Goal: Task Accomplishment & Management: Use online tool/utility

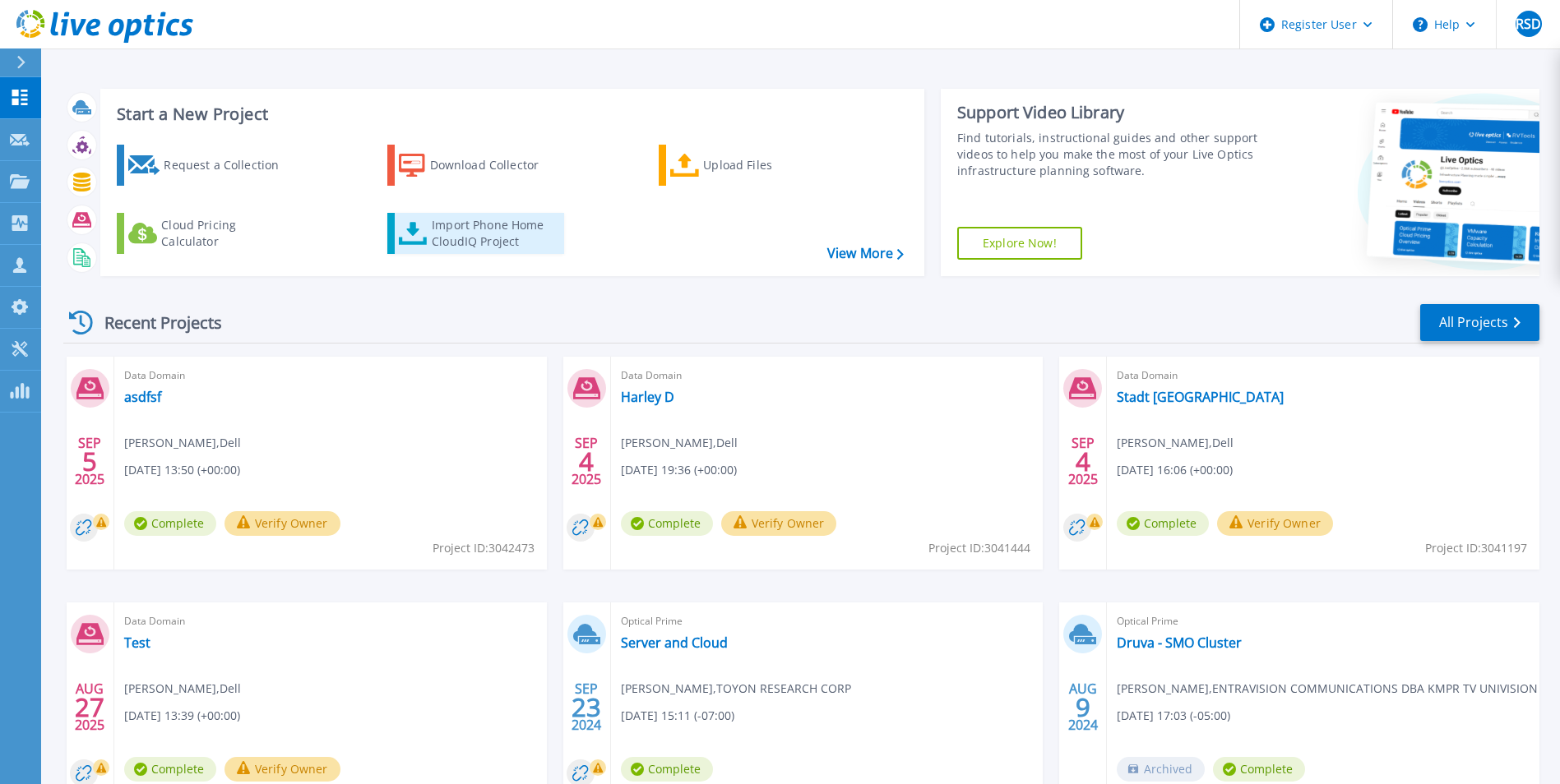
click at [475, 231] on div "Import Phone Home CloudIQ Project" at bounding box center [496, 233] width 128 height 33
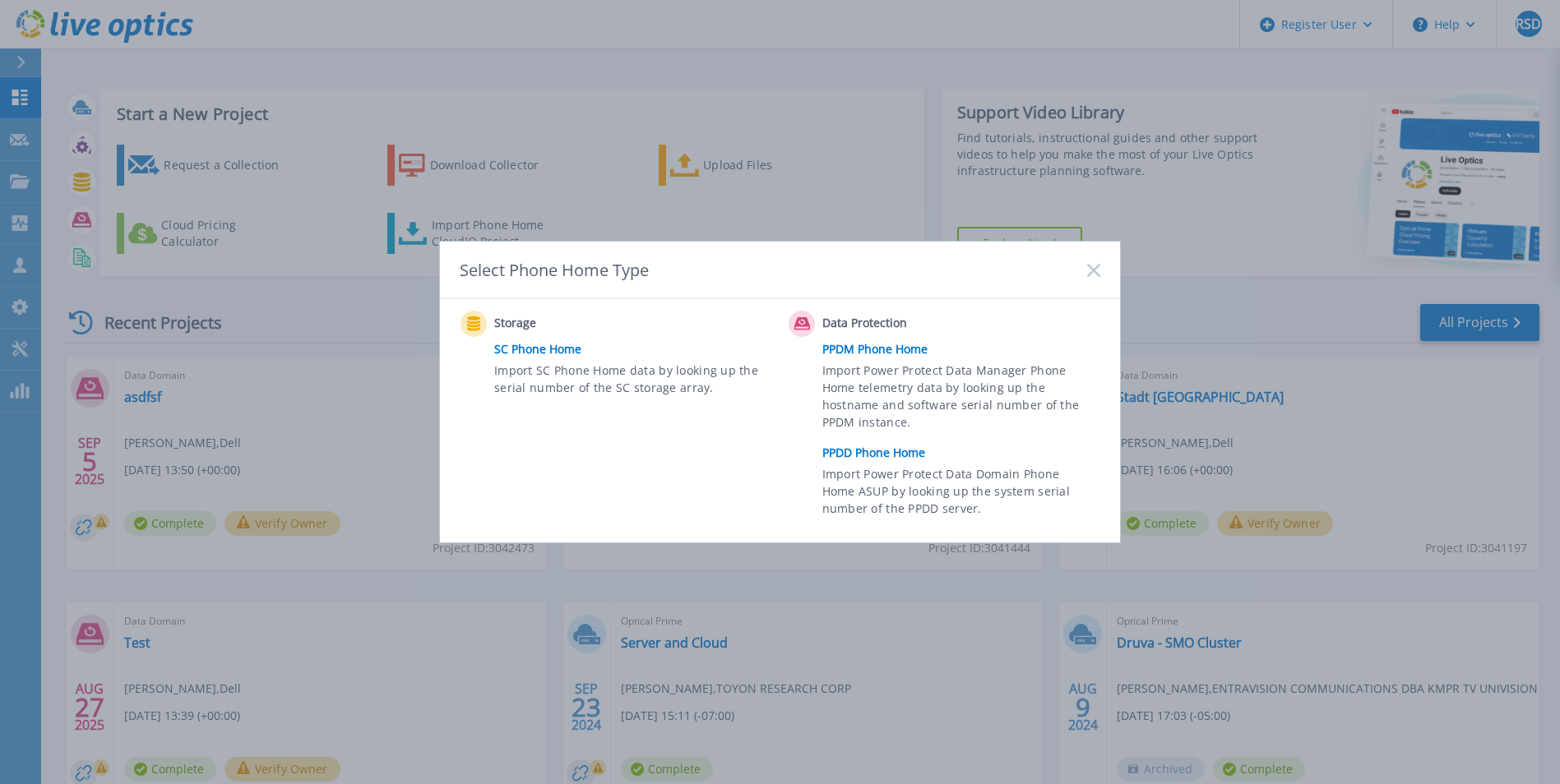
click at [891, 451] on link "PPDD Phone Home" at bounding box center [965, 453] width 286 height 25
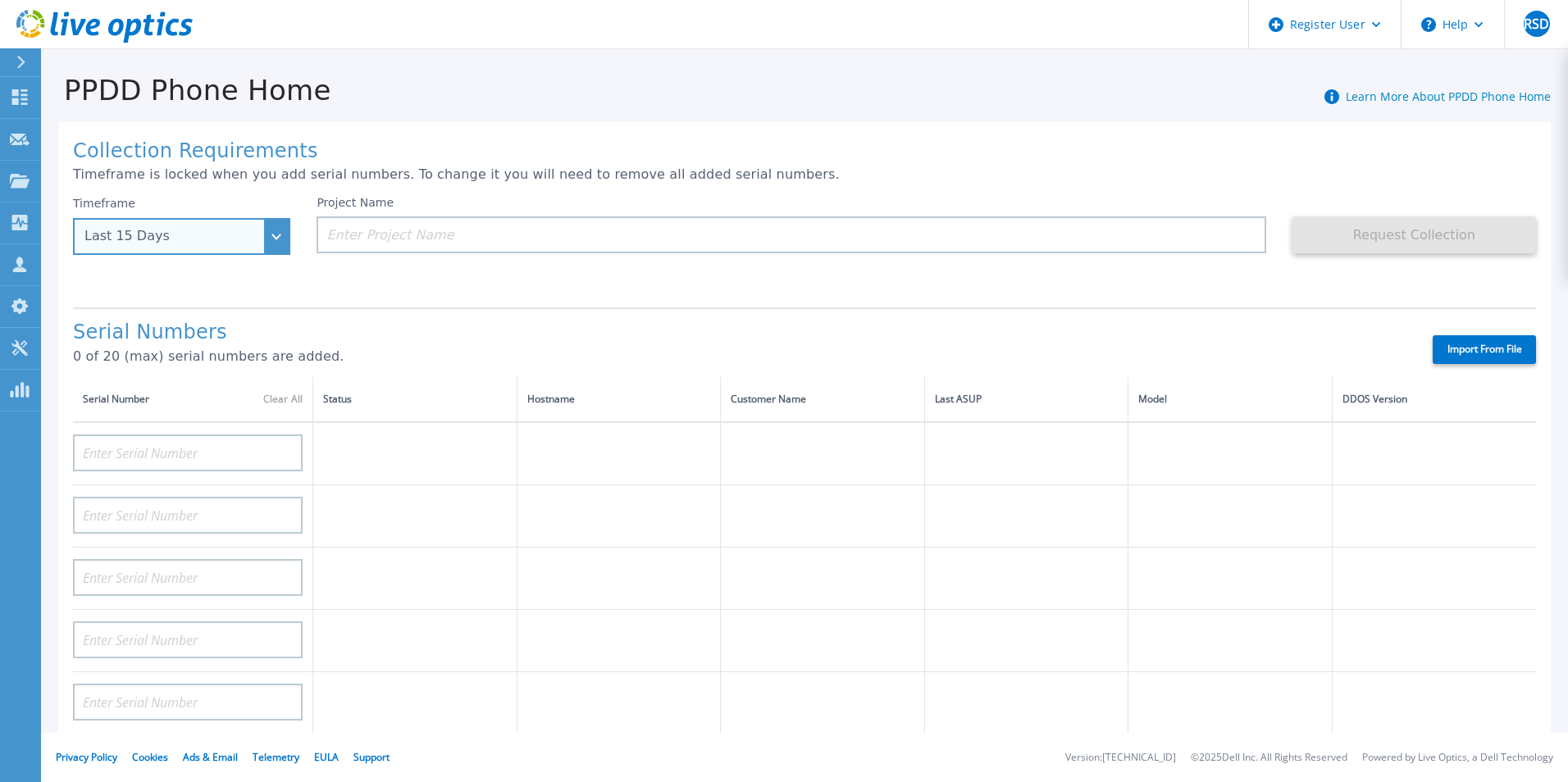
click at [276, 240] on div "Last 15 Days" at bounding box center [182, 237] width 217 height 37
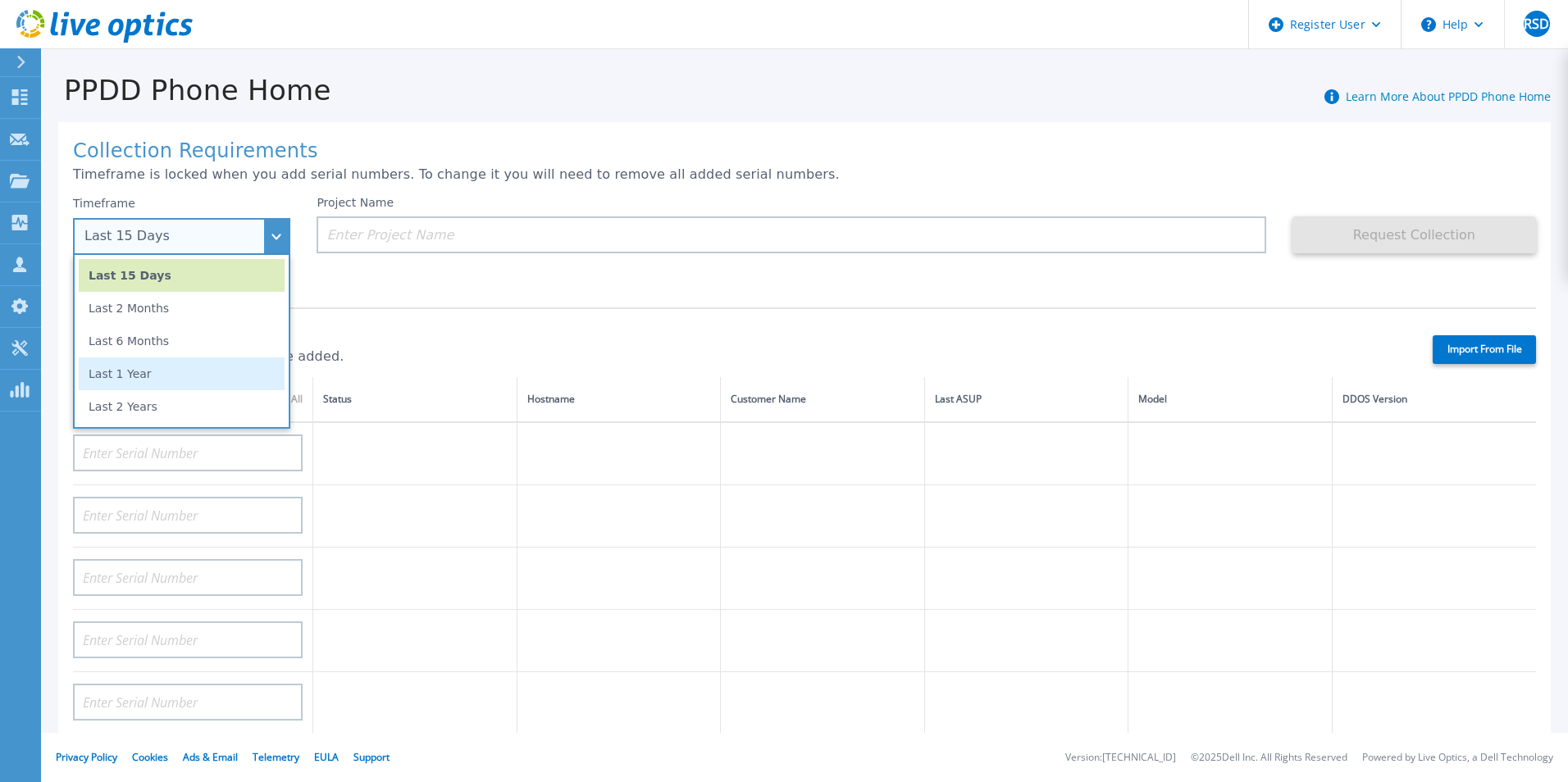
click at [195, 370] on li "Last 1 Year" at bounding box center [181, 373] width 206 height 33
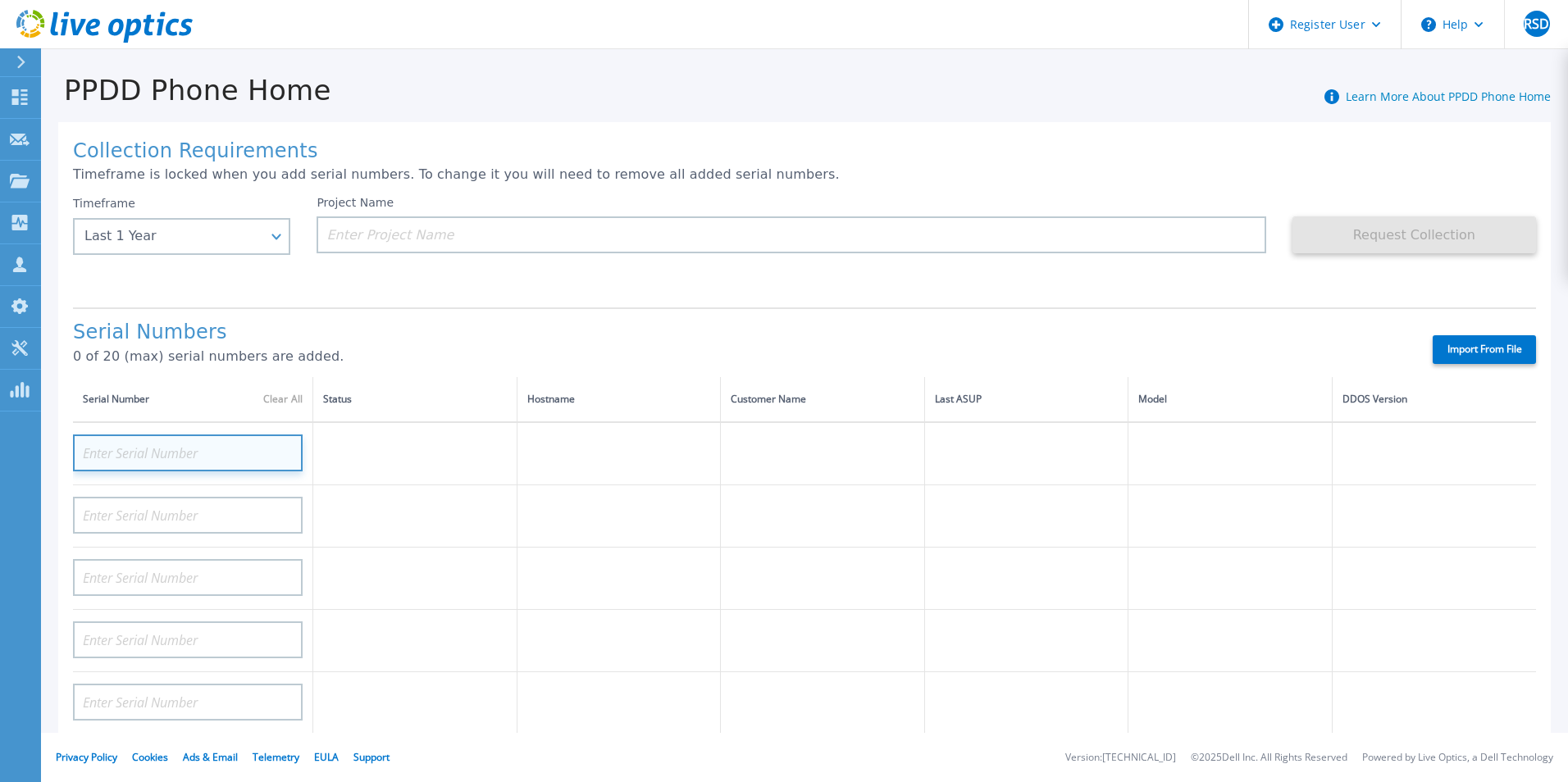
click at [212, 455] on input at bounding box center [188, 453] width 230 height 37
paste input "CKM01240505513"
type input "CKM01240505513"
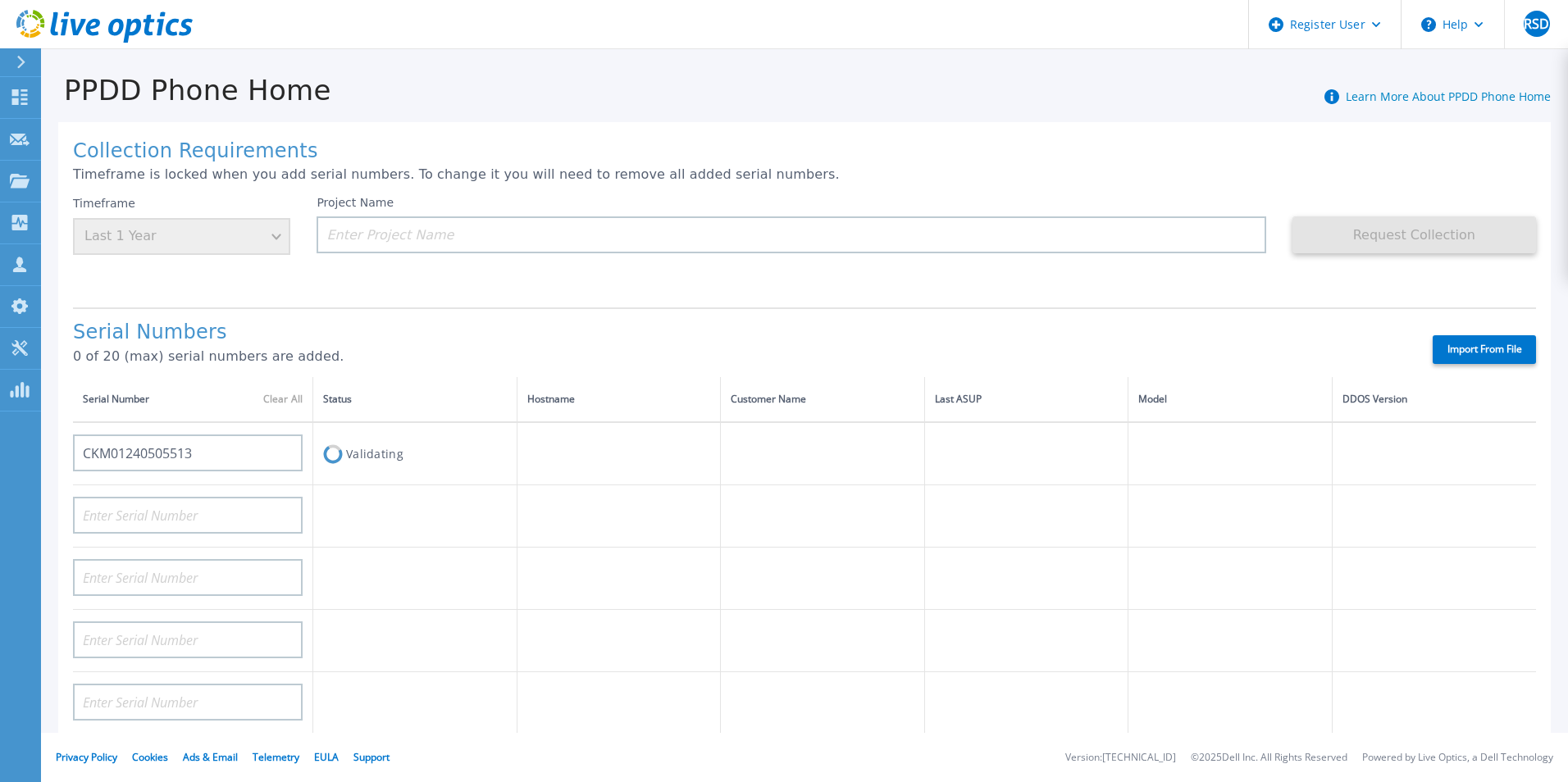
click at [399, 359] on p "0 of 20 (max) serial numbers are added." at bounding box center [739, 357] width 1331 height 15
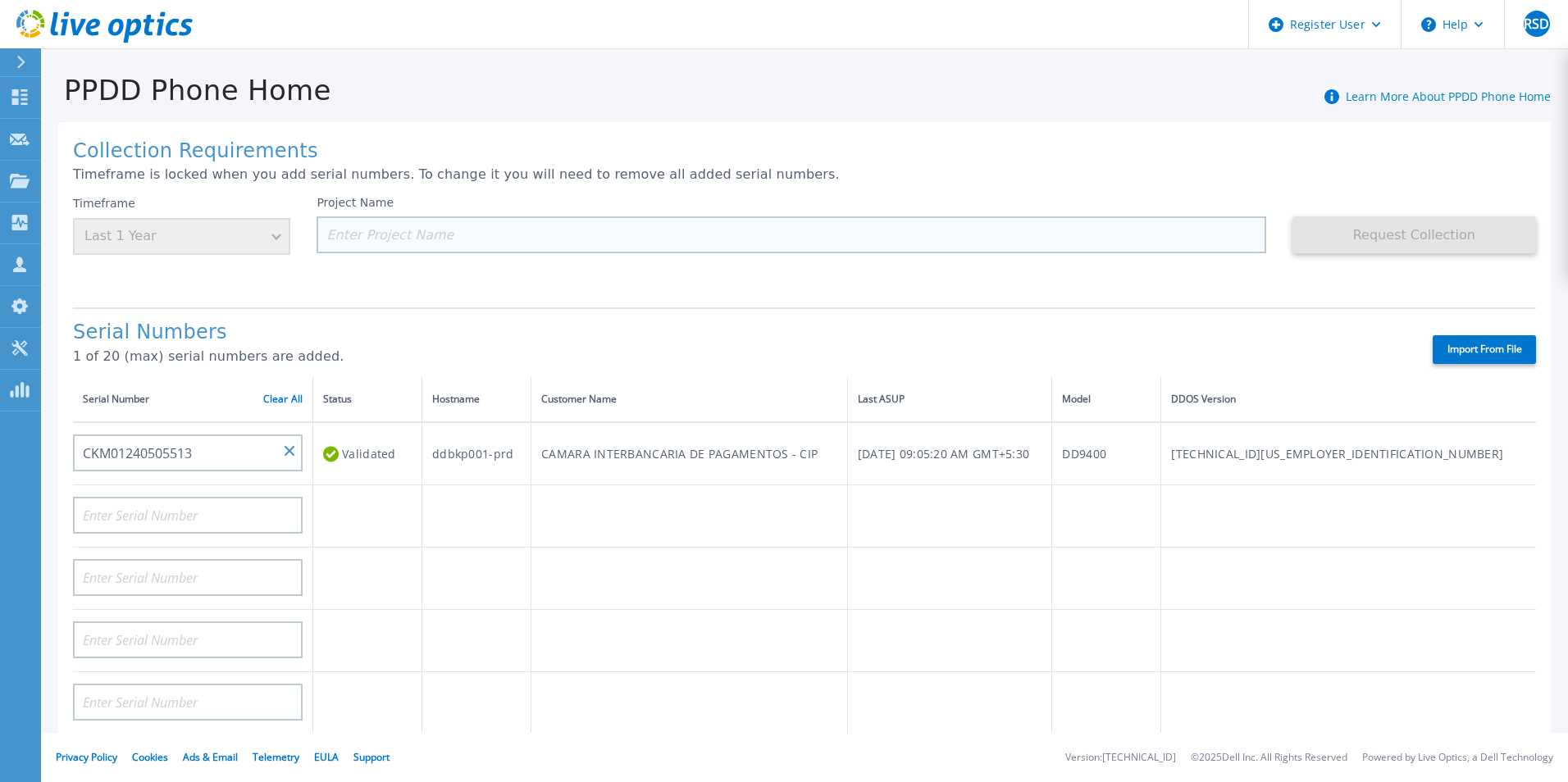
click at [421, 229] on input at bounding box center [791, 235] width 949 height 37
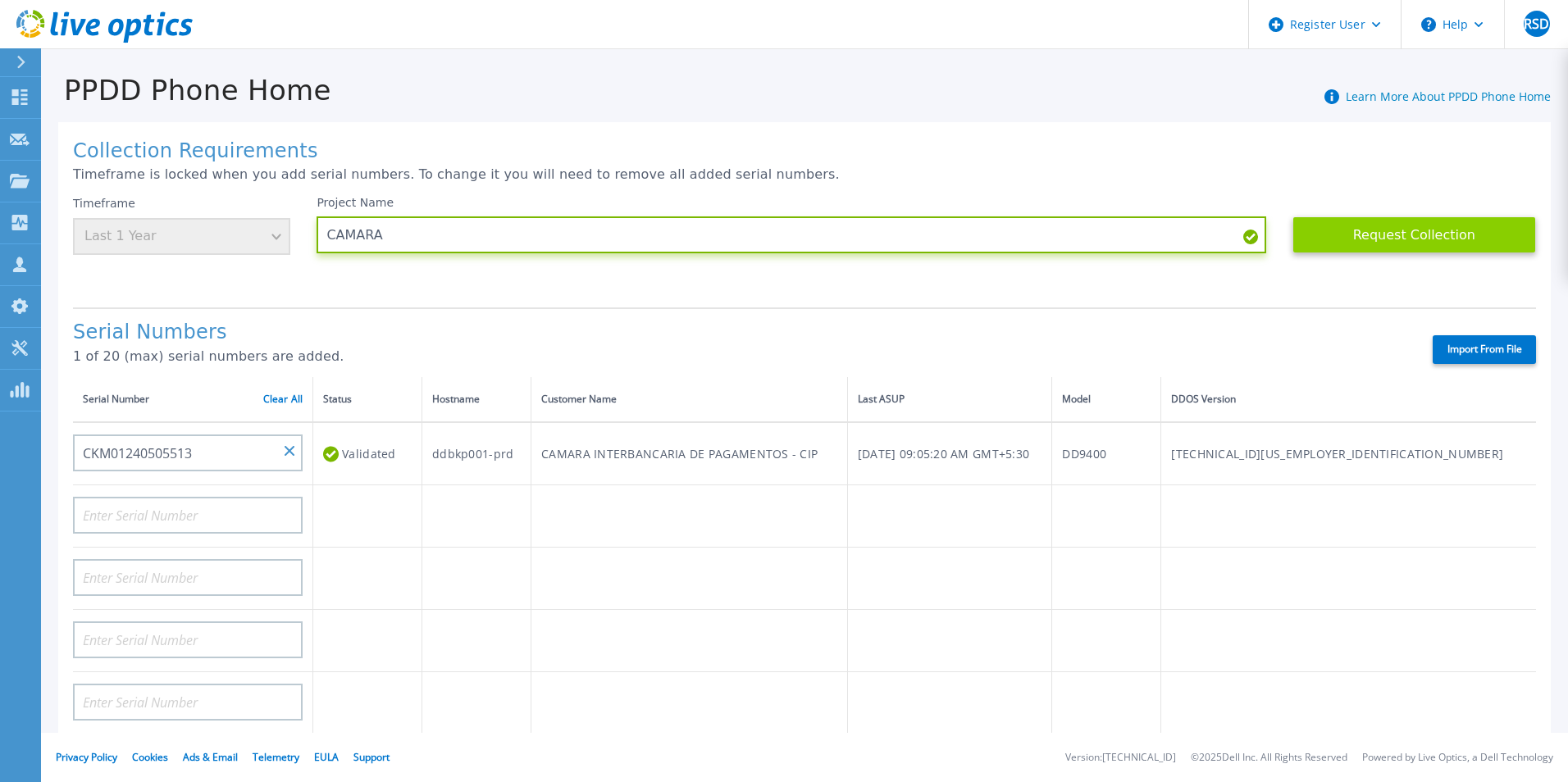
type input "CAMARA"
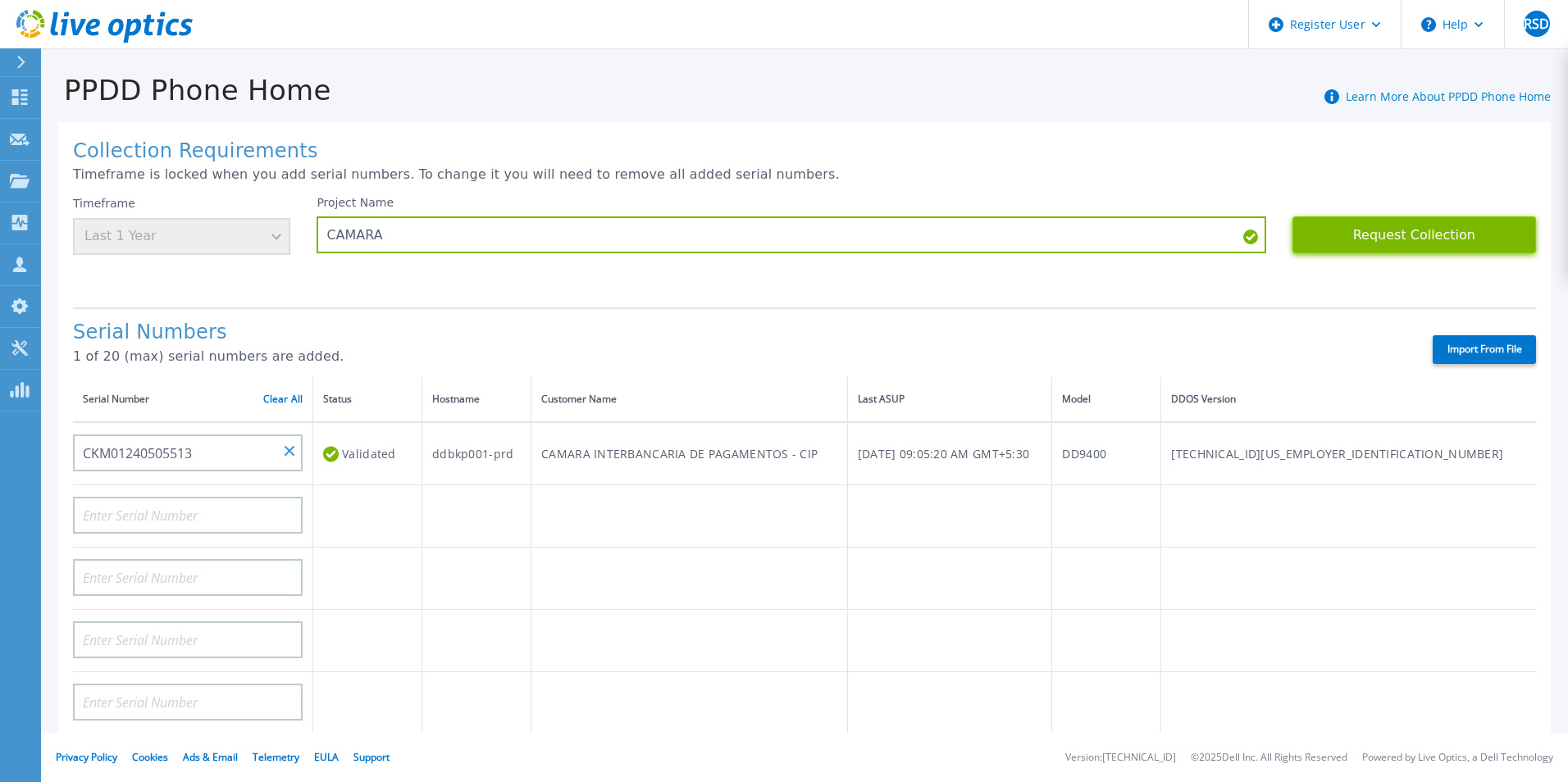
click at [1468, 241] on button "Request Collection" at bounding box center [1414, 235] width 244 height 37
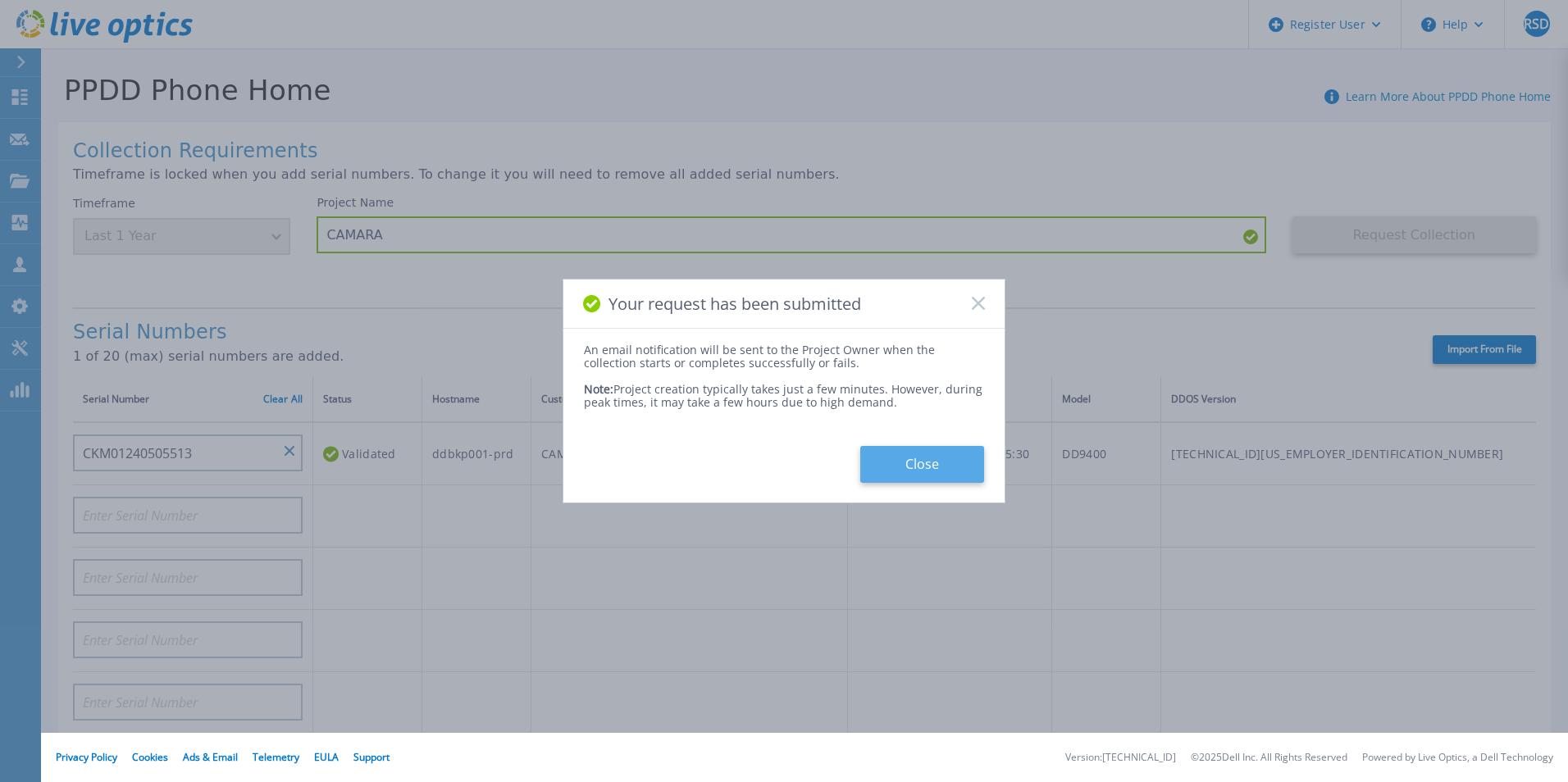
click at [941, 462] on button "Close" at bounding box center [922, 464] width 124 height 37
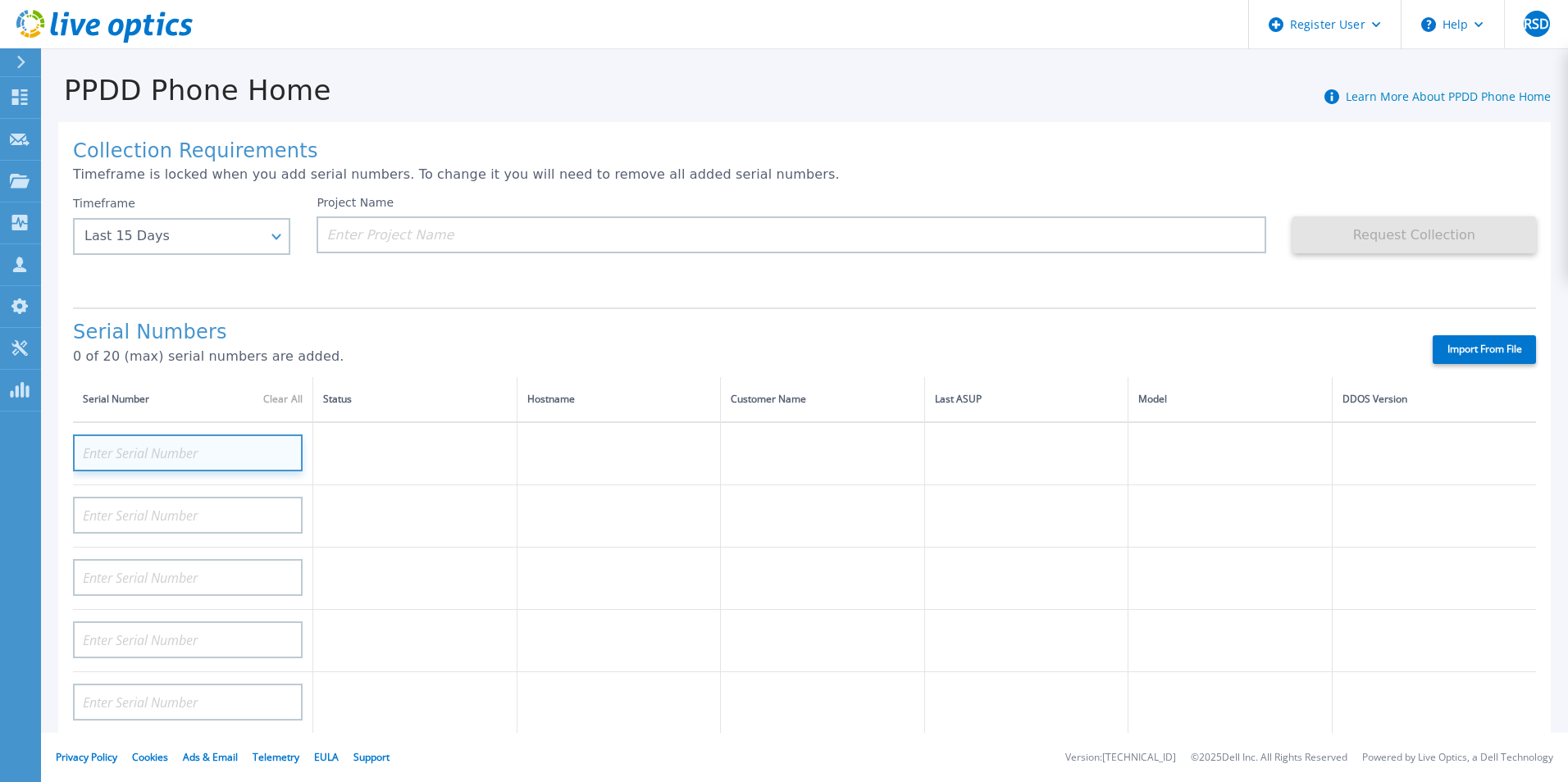
click at [210, 455] on input at bounding box center [188, 453] width 230 height 37
paste input "CKM01240505513"
type input "CKM01240505513"
click at [1135, 341] on h1 "Serial Numbers" at bounding box center [739, 333] width 1331 height 23
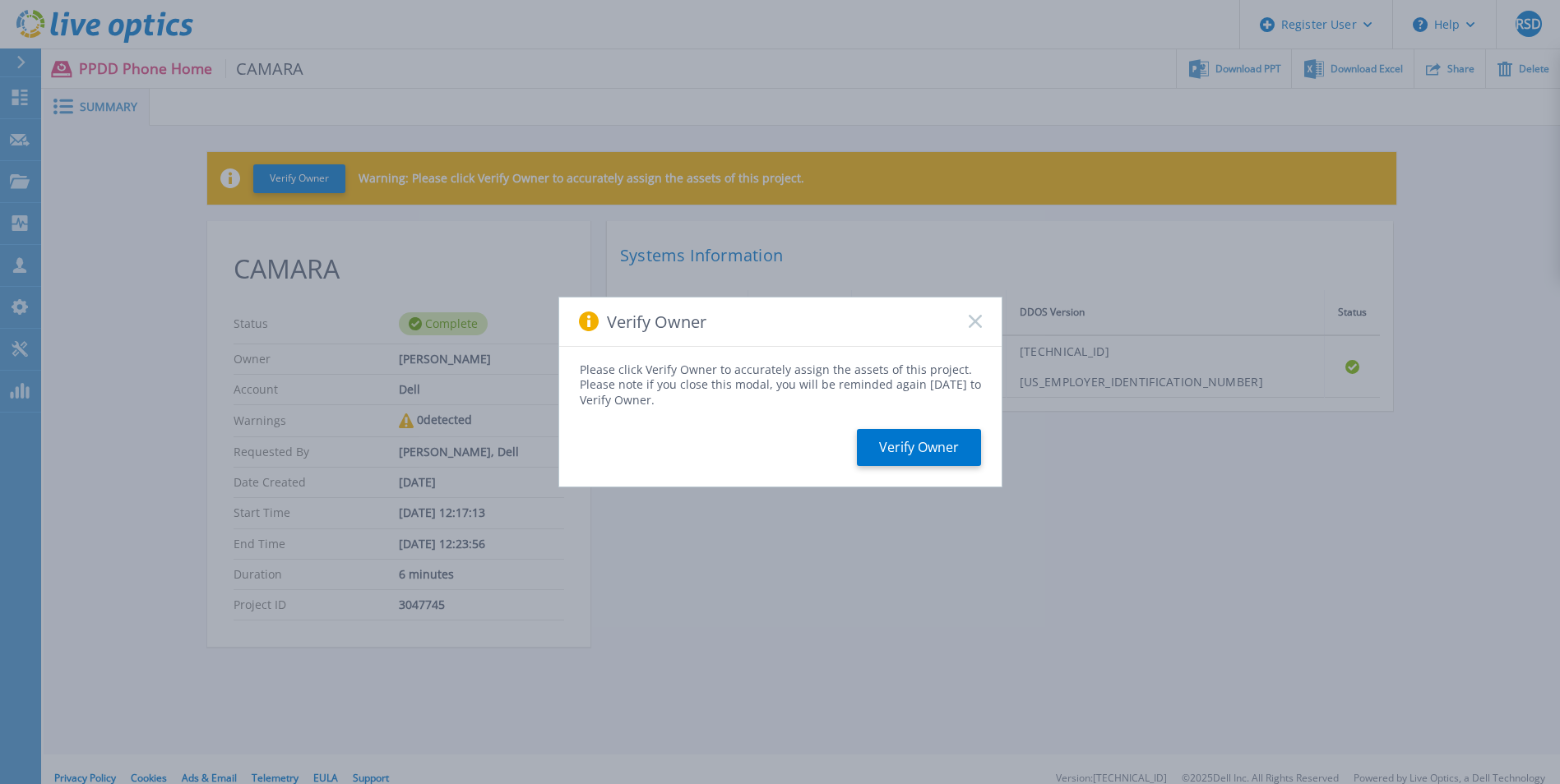
click at [978, 322] on icon at bounding box center [975, 321] width 13 height 13
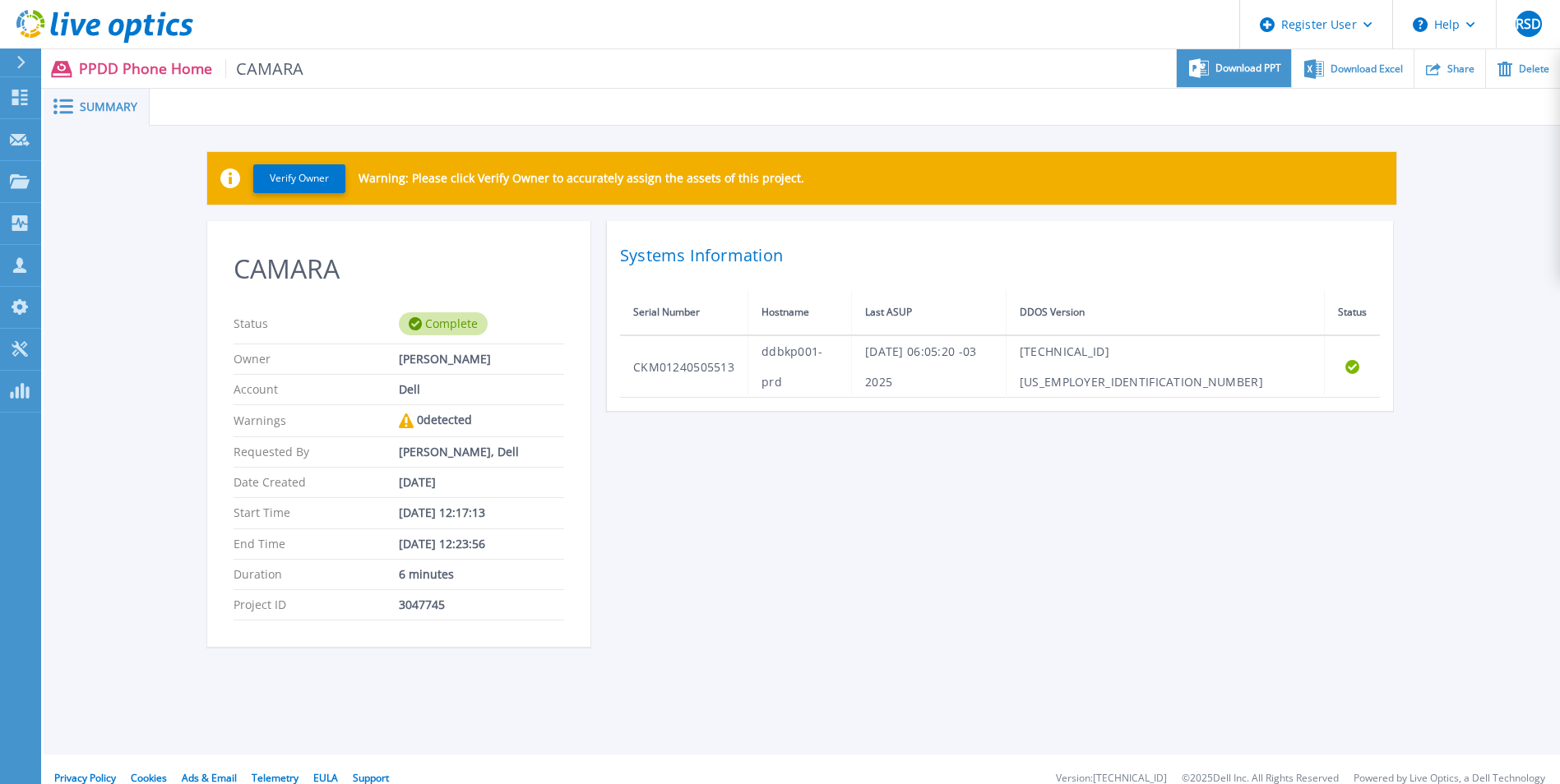
click at [1233, 65] on span "Download PPT" at bounding box center [1248, 68] width 66 height 10
